Goal: Information Seeking & Learning: Find specific fact

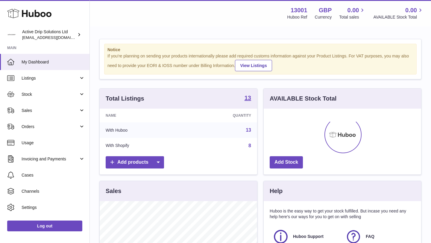
scroll to position [93, 157]
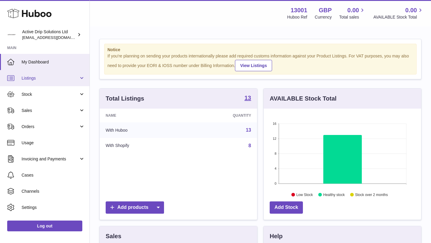
click at [35, 77] on span "Listings" at bounding box center [50, 78] width 57 height 6
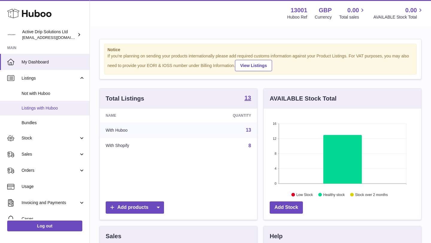
click at [47, 109] on span "Listings with Huboo" at bounding box center [53, 108] width 63 height 6
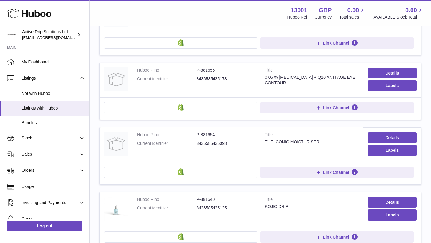
scroll to position [460, 0]
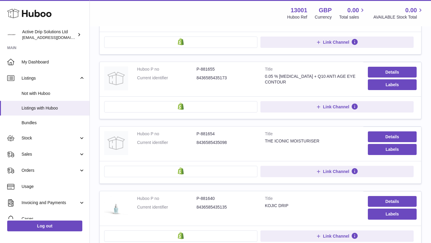
drag, startPoint x: 228, startPoint y: 78, endPoint x: 206, endPoint y: 78, distance: 22.4
click at [206, 78] on dd "8436585435173" at bounding box center [226, 78] width 60 height 6
click at [210, 84] on td "Huboo P no P-881655 Current identifier 8436585435173" at bounding box center [196, 79] width 128 height 34
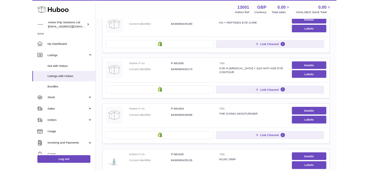
scroll to position [440, 0]
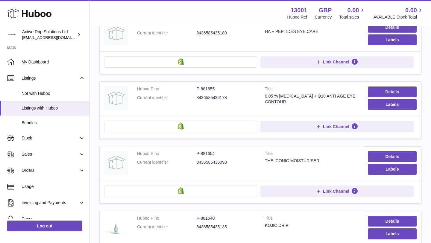
drag, startPoint x: 195, startPoint y: 97, endPoint x: 236, endPoint y: 97, distance: 41.0
click at [236, 97] on dl "Huboo P no P-881655 Current identifier 8436585435173" at bounding box center [196, 94] width 119 height 17
copy dl "8436585435173"
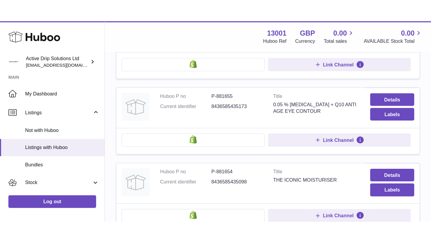
scroll to position [487, 0]
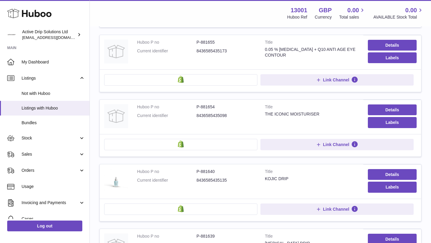
click at [224, 52] on dd "8436585435173" at bounding box center [226, 51] width 60 height 6
drag, startPoint x: 229, startPoint y: 51, endPoint x: 195, endPoint y: 51, distance: 34.4
click at [195, 51] on dl "Huboo P no P-881655 Current identifier 8436585435173" at bounding box center [196, 47] width 119 height 17
copy dl "8436585435173"
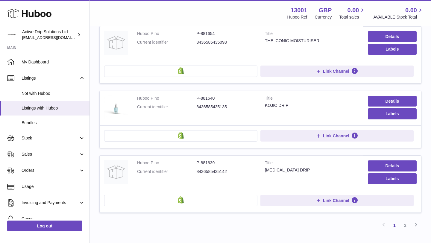
scroll to position [600, 0]
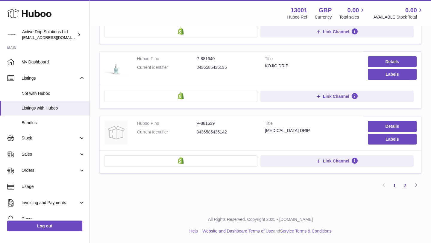
click at [405, 185] on link "2" at bounding box center [404, 185] width 11 height 11
click at [393, 187] on link "1" at bounding box center [394, 186] width 11 height 11
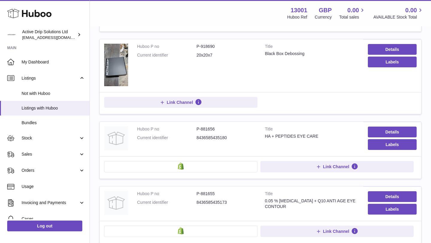
scroll to position [340, 0]
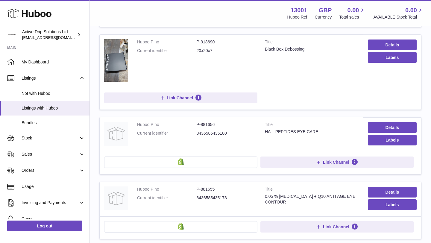
drag, startPoint x: 225, startPoint y: 133, endPoint x: 194, endPoint y: 133, distance: 31.4
click at [194, 133] on dl "Huboo P no P-881656 Current identifier 8436585435180" at bounding box center [196, 130] width 119 height 17
copy dl "8436585435180"
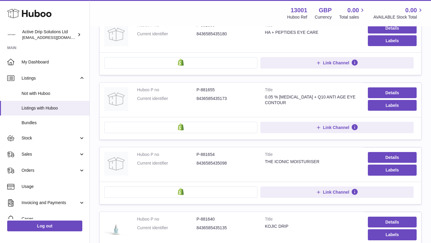
scroll to position [443, 0]
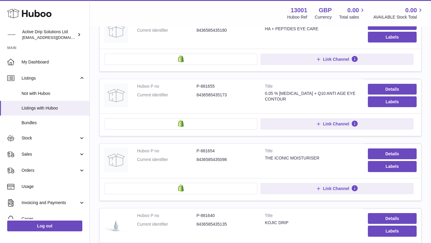
drag, startPoint x: 227, startPoint y: 159, endPoint x: 196, endPoint y: 159, distance: 31.4
click at [196, 159] on dl "Huboo P no P-881654 Current identifier 8436585435098" at bounding box center [196, 156] width 119 height 17
copy dl "8436585435098"
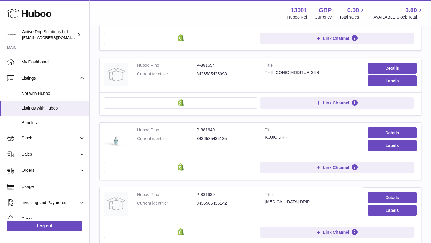
scroll to position [527, 0]
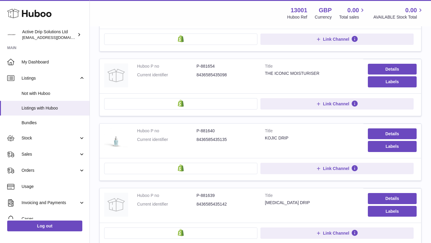
drag, startPoint x: 227, startPoint y: 141, endPoint x: 196, endPoint y: 140, distance: 31.7
click at [195, 140] on dl "Huboo P no P-881640 Current identifier 8436585435135" at bounding box center [196, 136] width 119 height 17
copy dl "8436585435135"
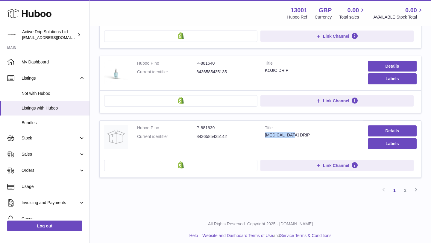
drag, startPoint x: 293, startPoint y: 134, endPoint x: 263, endPoint y: 134, distance: 30.5
click at [263, 135] on td "Title [MEDICAL_DATA] DRIP" at bounding box center [311, 138] width 103 height 34
copy div "[MEDICAL_DATA] DRIP"
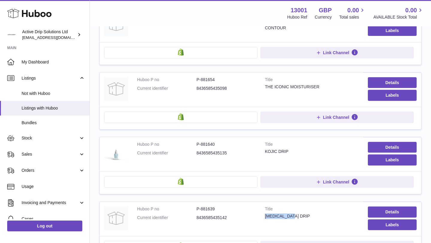
scroll to position [600, 0]
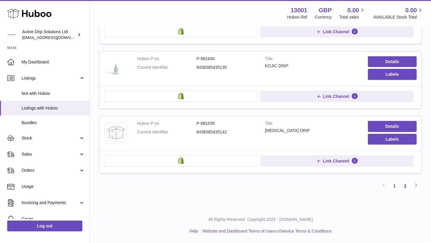
click at [408, 185] on link "2" at bounding box center [404, 185] width 11 height 11
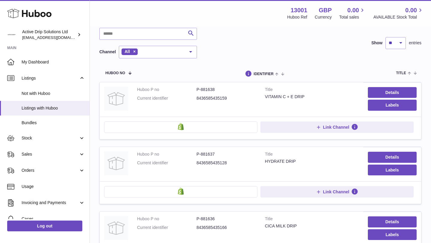
scroll to position [36, 0]
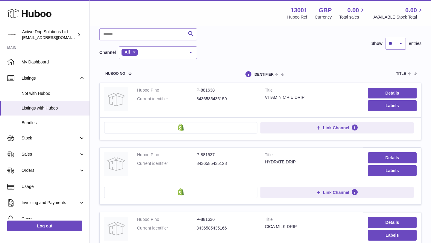
click at [207, 163] on dd "8436585435128" at bounding box center [226, 164] width 60 height 6
drag, startPoint x: 227, startPoint y: 163, endPoint x: 197, endPoint y: 163, distance: 30.5
click at [197, 164] on dd "8436585435128" at bounding box center [226, 164] width 60 height 6
copy dd "8436585435128"
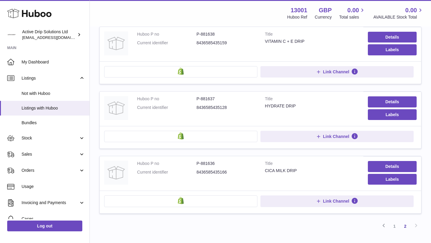
scroll to position [92, 0]
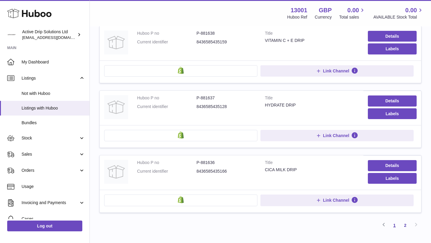
click at [395, 225] on link "1" at bounding box center [394, 225] width 11 height 11
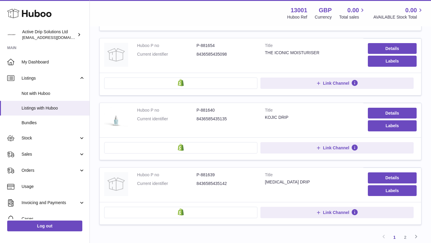
scroll to position [547, 0]
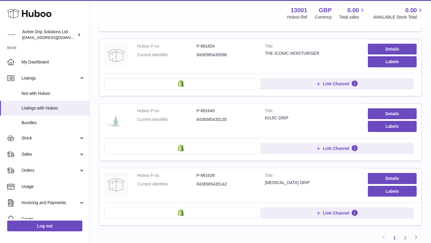
drag, startPoint x: 231, startPoint y: 184, endPoint x: 194, endPoint y: 186, distance: 36.2
click at [194, 186] on dl "Huboo P no P-881639 Current identifier 8436585435142" at bounding box center [196, 181] width 119 height 17
copy dl "8436585435142"
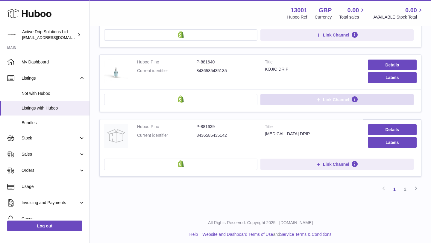
scroll to position [600, 0]
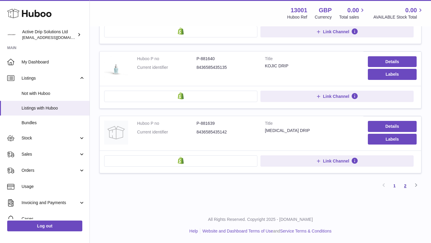
click at [406, 184] on link "2" at bounding box center [404, 185] width 11 height 11
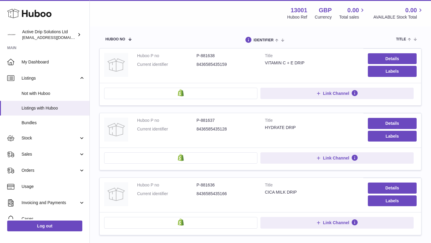
scroll to position [75, 0]
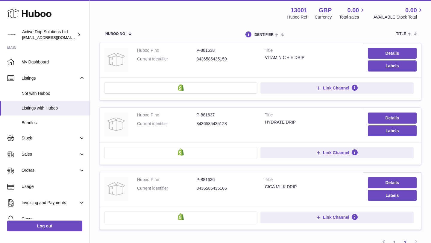
drag, startPoint x: 228, startPoint y: 58, endPoint x: 196, endPoint y: 57, distance: 31.4
click at [196, 57] on dd "8436585435159" at bounding box center [226, 59] width 60 height 6
copy dl "8436585435159"
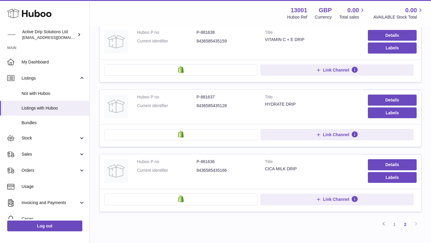
scroll to position [132, 0]
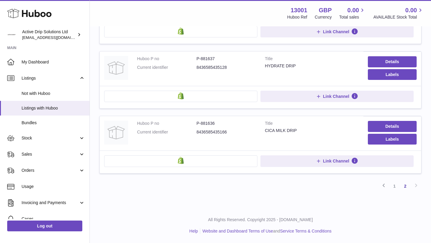
drag, startPoint x: 229, startPoint y: 132, endPoint x: 197, endPoint y: 132, distance: 31.4
click at [197, 132] on dd "8436585435166" at bounding box center [226, 132] width 60 height 6
copy dd "8436585435166"
